Goal: Task Accomplishment & Management: Complete application form

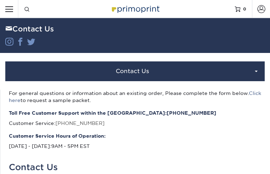
type input "EedMtOonqrzjZ"
type input "RiajjYtSnIfZz"
type input "RuUxeQWeq"
type input "[EMAIL_ADDRESS][DOMAIN_NAME]"
type input "LJqfEqNfUpLtM"
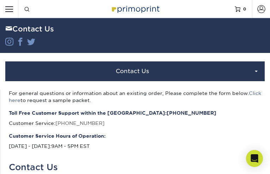
type input "AJHdRkkNLAoGLX"
type input "uETWzQxnD"
type input "jKVSvqmYslPGAFHR"
type input "[EMAIL_ADDRESS][DOMAIN_NAME]"
type input "btNfTNgdypmf"
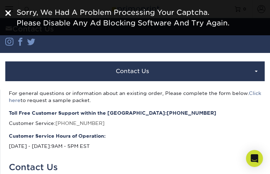
type input "SQhjHAsoyFI"
type input "lPTpAVJIk"
type input "HgvelgTjcoUoZJ"
type input "[EMAIL_ADDRESS][DOMAIN_NAME]"
type input "UDIWHZLzzwoRR"
